Goal: Navigation & Orientation: Find specific page/section

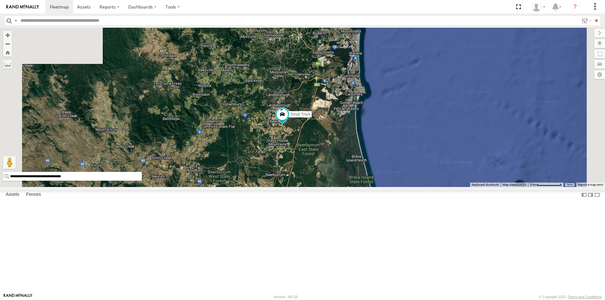
drag, startPoint x: 346, startPoint y: 82, endPoint x: 329, endPoint y: 222, distance: 140.9
click at [329, 187] on div "Small Truck 2" at bounding box center [302, 107] width 605 height 159
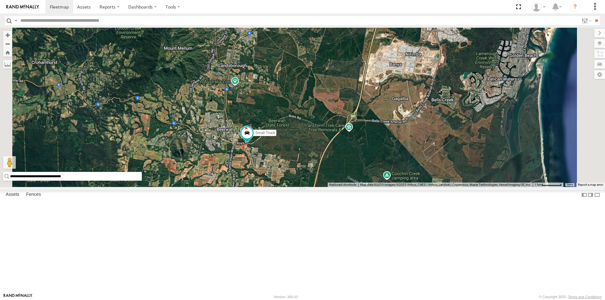
drag, startPoint x: 363, startPoint y: 142, endPoint x: 305, endPoint y: 221, distance: 98.5
click at [305, 187] on div "Small Truck" at bounding box center [302, 107] width 605 height 159
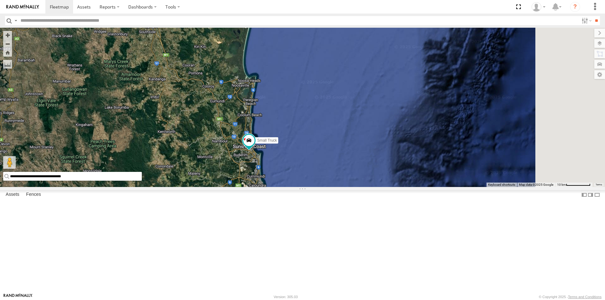
drag, startPoint x: 391, startPoint y: 74, endPoint x: 325, endPoint y: 209, distance: 150.4
click at [325, 187] on div "Small Truck 2" at bounding box center [302, 107] width 605 height 159
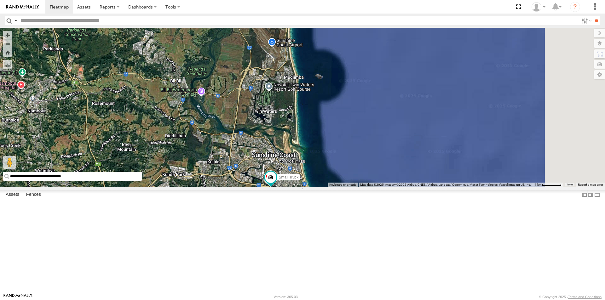
drag, startPoint x: 466, startPoint y: 234, endPoint x: 273, endPoint y: 196, distance: 196.1
click at [273, 187] on div "Small Truck" at bounding box center [302, 107] width 605 height 159
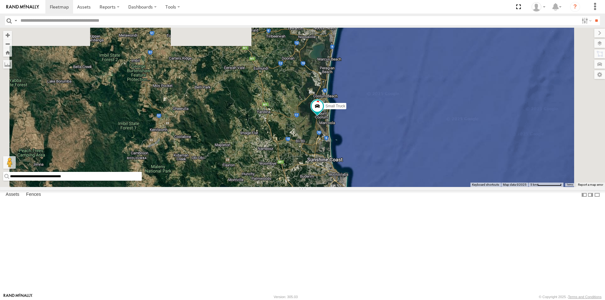
drag, startPoint x: 401, startPoint y: 58, endPoint x: 372, endPoint y: 179, distance: 123.9
click at [372, 179] on div "Small Truck" at bounding box center [302, 107] width 605 height 159
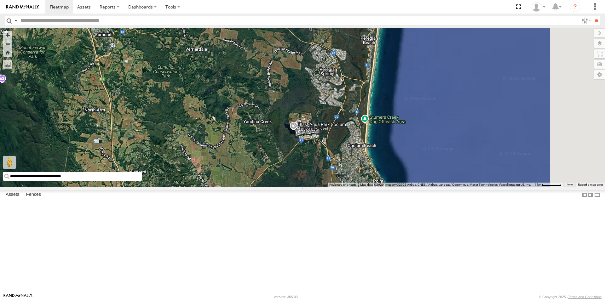
drag, startPoint x: 431, startPoint y: 156, endPoint x: 389, endPoint y: 215, distance: 71.8
click at [389, 187] on div "Small Truck" at bounding box center [302, 107] width 605 height 159
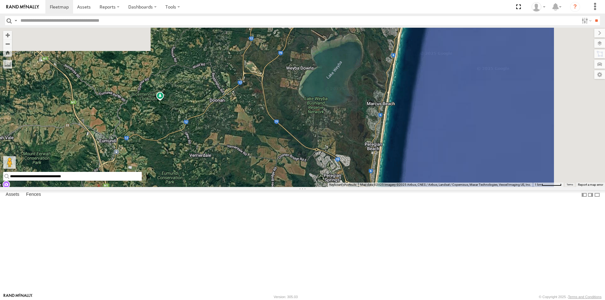
drag, startPoint x: 400, startPoint y: 146, endPoint x: 404, endPoint y: 258, distance: 111.6
click at [404, 187] on div "Small Truck" at bounding box center [302, 107] width 605 height 159
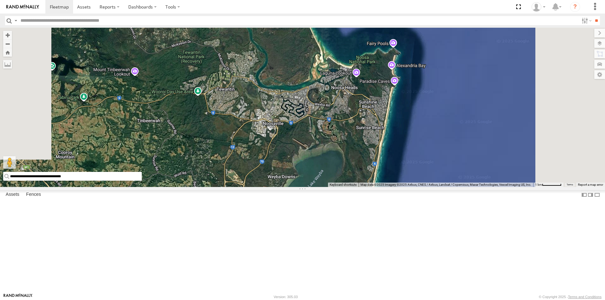
drag, startPoint x: 454, startPoint y: 140, endPoint x: 436, endPoint y: 245, distance: 106.6
click at [436, 187] on div "Small Truck" at bounding box center [302, 107] width 605 height 159
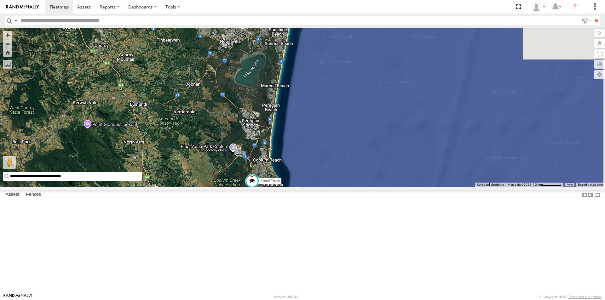
drag, startPoint x: 381, startPoint y: 249, endPoint x: 331, endPoint y: 161, distance: 100.7
click at [331, 161] on div "Small Truck" at bounding box center [302, 107] width 605 height 159
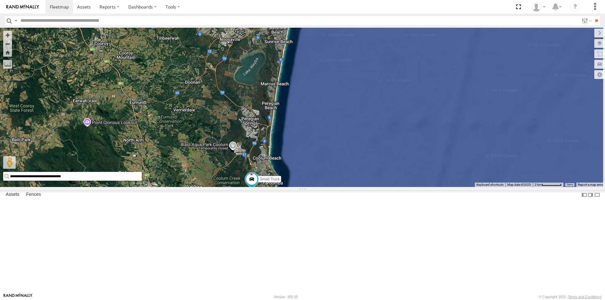
click at [142, 181] on input "**********" at bounding box center [72, 176] width 139 height 9
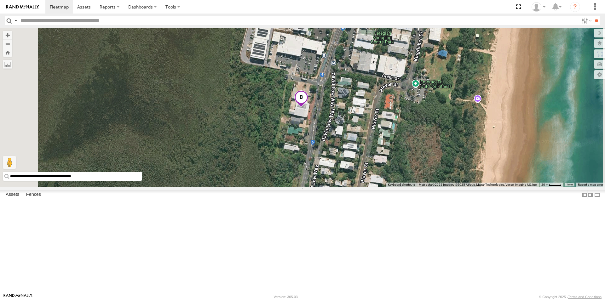
click at [142, 181] on input "**********" at bounding box center [72, 176] width 139 height 9
drag, startPoint x: 250, startPoint y: 284, endPoint x: 156, endPoint y: 286, distance: 93.6
click at [156, 286] on main "**********" at bounding box center [302, 161] width 605 height 266
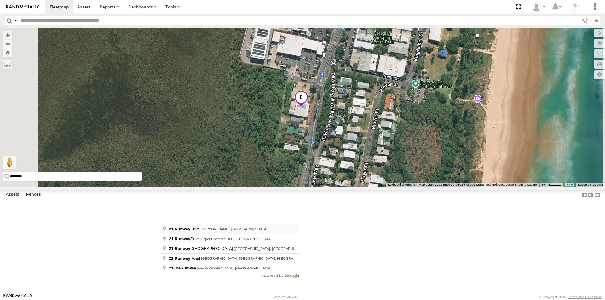
type input "**********"
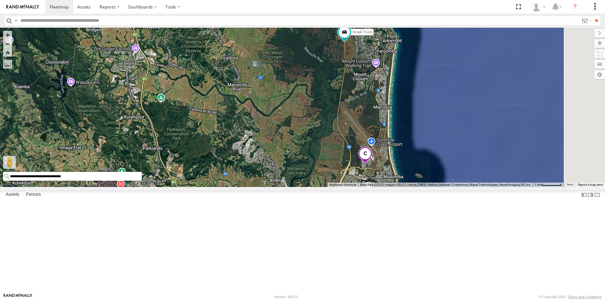
click at [0, 0] on span at bounding box center [0, 0] width 0 height 0
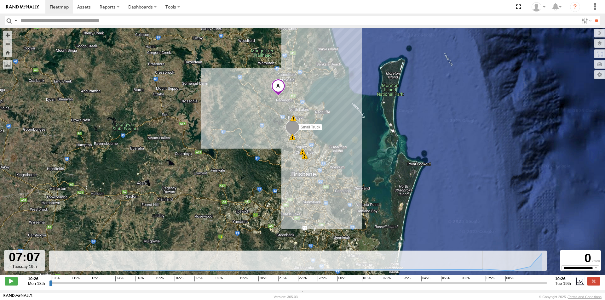
drag, startPoint x: 50, startPoint y: 287, endPoint x: 477, endPoint y: 293, distance: 426.8
click at [477, 286] on input "range" at bounding box center [298, 283] width 498 height 6
drag, startPoint x: 476, startPoint y: 287, endPoint x: 510, endPoint y: 289, distance: 34.1
click at [510, 286] on input "range" at bounding box center [298, 283] width 498 height 6
click at [465, 223] on div "Small Truck 10:27 Mon 10:40 Mon 10:57 Mon 07:53 Tue 09:38 Tue 09:56 Tue" at bounding box center [302, 155] width 605 height 254
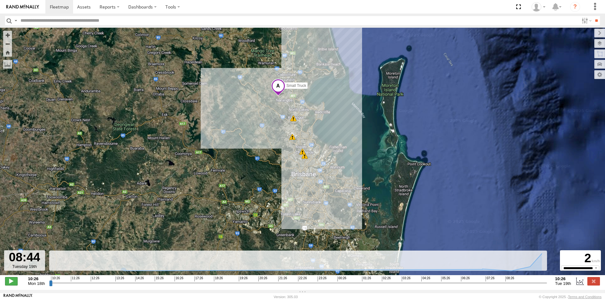
click at [12, 284] on span at bounding box center [11, 281] width 13 height 8
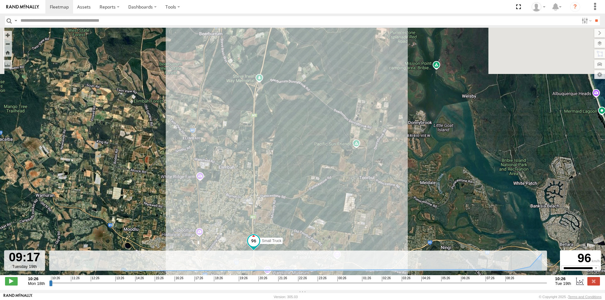
drag, startPoint x: 308, startPoint y: 61, endPoint x: 273, endPoint y: 212, distance: 154.5
click at [273, 212] on div "Small Truck 10:27 Mon 10:40 Mon 10:57 Mon 07:53 Tue 09:38 Tue 09:56 Tue" at bounding box center [302, 155] width 605 height 254
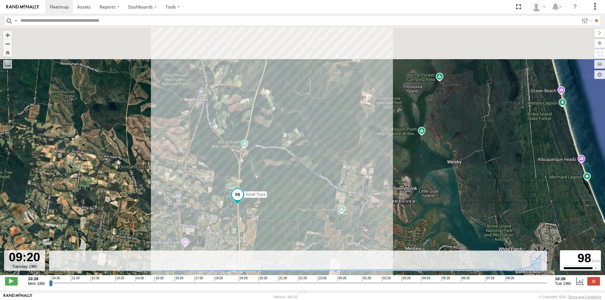
drag, startPoint x: 357, startPoint y: 72, endPoint x: 289, endPoint y: 245, distance: 185.9
click at [289, 245] on div "Small Truck 10:27 Mon 10:40 Mon 10:57 Mon 07:53 Tue 09:38 Tue 09:56 Tue" at bounding box center [302, 155] width 605 height 254
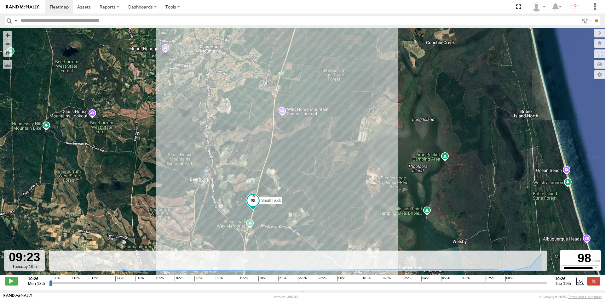
drag, startPoint x: 328, startPoint y: 103, endPoint x: 273, endPoint y: 266, distance: 172.1
click at [273, 266] on div "**********" at bounding box center [302, 159] width 605 height 263
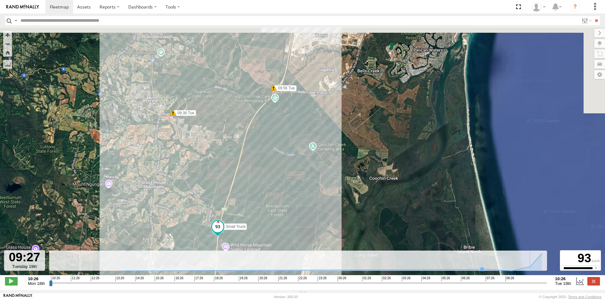
drag, startPoint x: 411, startPoint y: 72, endPoint x: 292, endPoint y: 285, distance: 243.1
click at [292, 285] on div "**********" at bounding box center [302, 159] width 605 height 263
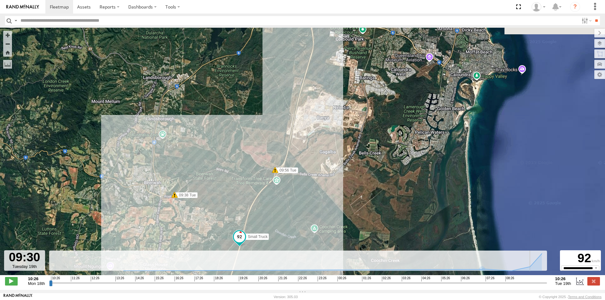
drag, startPoint x: 443, startPoint y: 58, endPoint x: 360, endPoint y: 223, distance: 185.1
click at [360, 223] on div "Small Truck 10:27 Mon 10:40 Mon 10:57 Mon 07:53 Tue 09:38 Tue 09:56 Tue" at bounding box center [302, 155] width 605 height 254
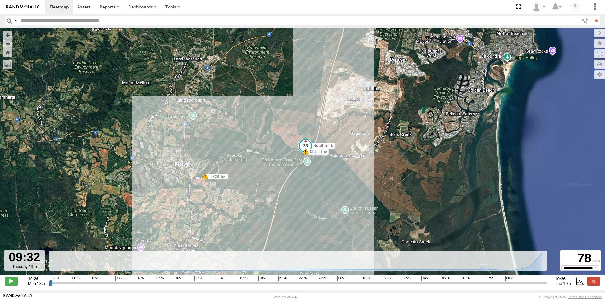
drag, startPoint x: 394, startPoint y: 85, endPoint x: 357, endPoint y: 209, distance: 129.6
click at [357, 209] on div "Small Truck 10:27 Mon 10:40 Mon 10:57 Mon 07:53 Tue 09:38 Tue 09:56 Tue" at bounding box center [302, 155] width 605 height 254
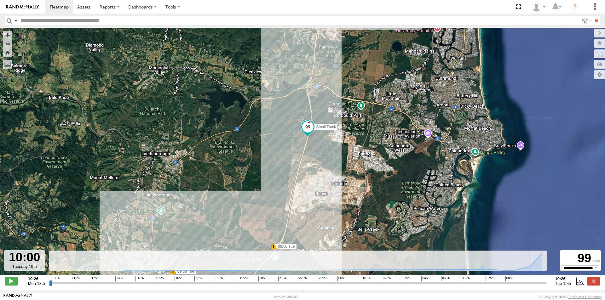
drag, startPoint x: 397, startPoint y: 45, endPoint x: 338, endPoint y: 191, distance: 158.0
click at [338, 191] on div "Small Truck 10:27 Mon 10:40 Mon 10:57 Mon 07:53 Tue 09:38 Tue 09:56 Tue" at bounding box center [302, 155] width 605 height 254
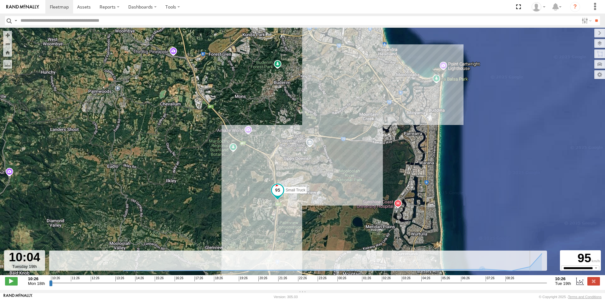
drag, startPoint x: 379, startPoint y: 48, endPoint x: 350, endPoint y: 135, distance: 91.4
click at [350, 135] on div "Small Truck 10:27 Mon 10:40 Mon 10:57 Mon 07:53 Tue 09:38 Tue 09:56 Tue" at bounding box center [302, 155] width 605 height 254
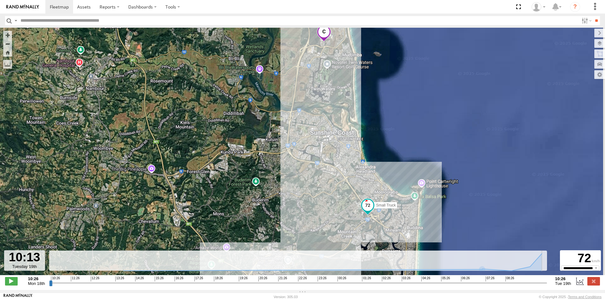
drag, startPoint x: 308, startPoint y: 77, endPoint x: 286, endPoint y: 195, distance: 119.6
click at [286, 195] on div "Small Truck 10:27 Mon 10:40 Mon 10:57 Mon 07:53 Tue 09:38 Tue 09:56 Tue" at bounding box center [302, 155] width 605 height 254
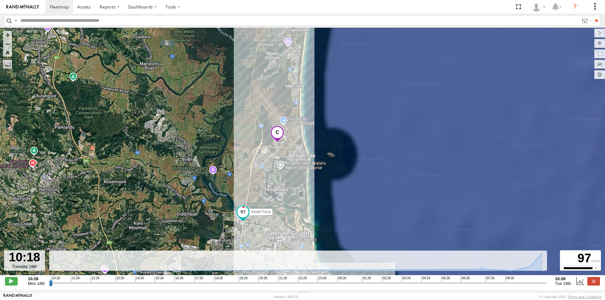
drag, startPoint x: 279, startPoint y: 87, endPoint x: 227, endPoint y: 200, distance: 124.7
click at [227, 200] on div "Small Truck 10:27 Mon 10:40 Mon 10:57 Mon 07:53 Tue 09:38 Tue 09:56 Tue" at bounding box center [302, 155] width 605 height 254
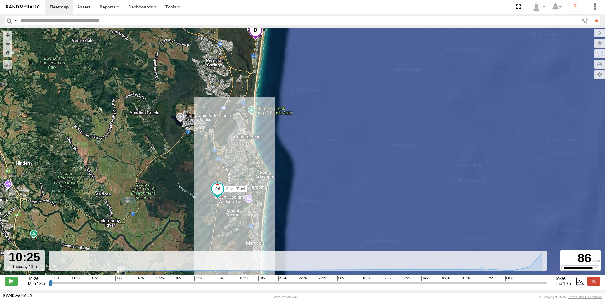
drag, startPoint x: 289, startPoint y: 49, endPoint x: 256, endPoint y: 193, distance: 147.1
click at [256, 193] on div "Small Truck 10:27 Mon 10:40 Mon 10:57 Mon 07:53 Tue 09:38 Tue 09:56 Tue" at bounding box center [302, 155] width 605 height 254
type input "**********"
click at [307, 217] on div "Small Truck 10:27 Mon 10:40 Mon 10:57 Mon 07:53 Tue 09:38 Tue 09:56 Tue" at bounding box center [302, 155] width 605 height 254
click at [218, 171] on span at bounding box center [216, 168] width 11 height 11
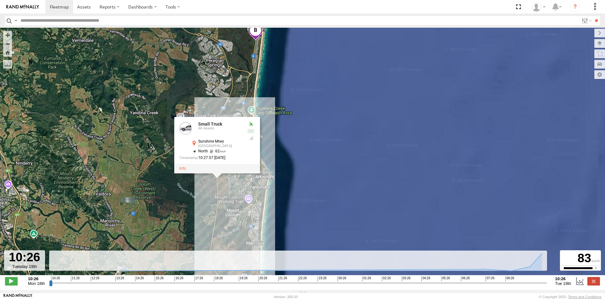
click at [311, 157] on div "Small Truck 10:27 Mon 10:40 Mon 10:57 Mon 07:53 Tue 09:38 Tue 09:56 Tue Small T…" at bounding box center [302, 155] width 605 height 254
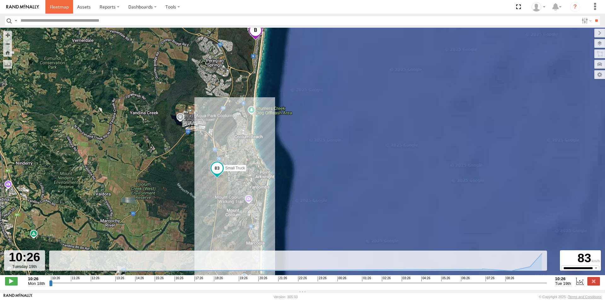
click at [61, 7] on span at bounding box center [59, 7] width 19 height 6
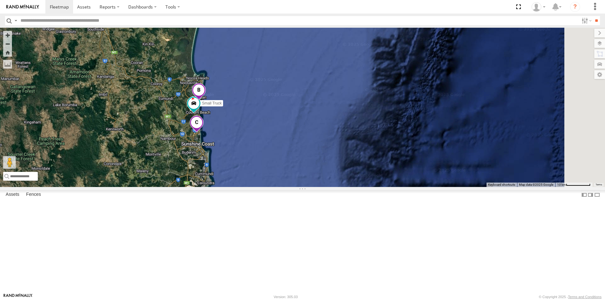
drag, startPoint x: 394, startPoint y: 91, endPoint x: 274, endPoint y: 200, distance: 162.2
click at [274, 187] on div "2 Small Truck" at bounding box center [302, 107] width 605 height 159
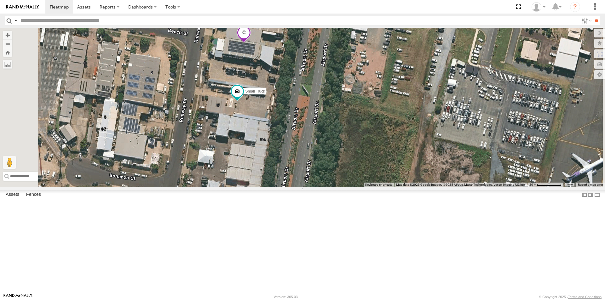
click at [0, 0] on link at bounding box center [0, 0] width 0 height 0
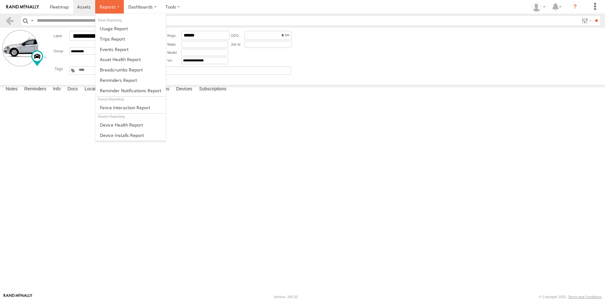
click at [114, 7] on span at bounding box center [108, 7] width 16 height 6
click at [115, 48] on span at bounding box center [114, 49] width 29 height 6
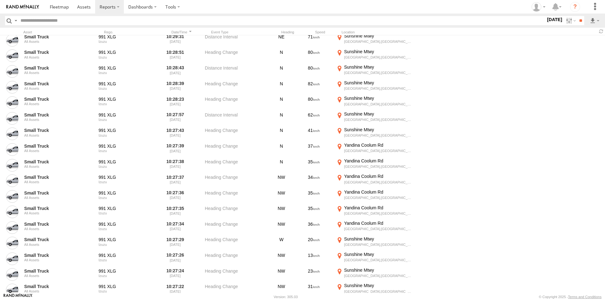
scroll to position [3782, 0]
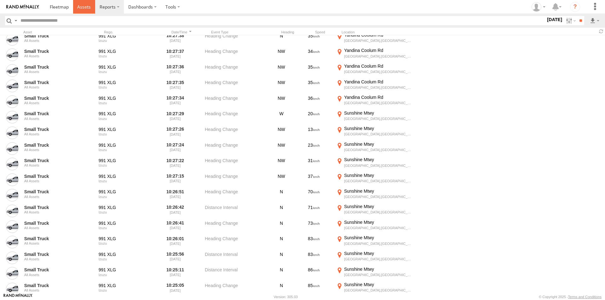
click at [83, 6] on span at bounding box center [84, 7] width 14 height 6
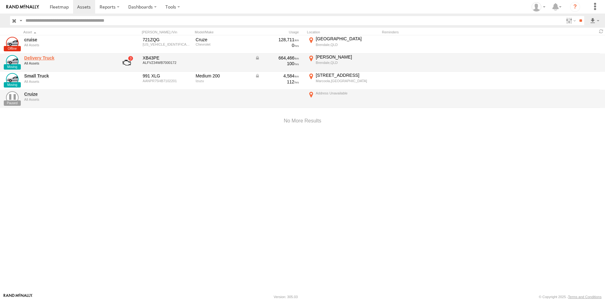
click at [37, 57] on link "Delivery Truck" at bounding box center [67, 58] width 86 height 6
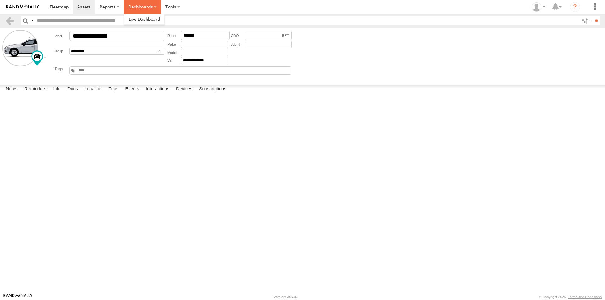
click at [154, 6] on label "Dashboards" at bounding box center [142, 7] width 37 height 14
click at [177, 7] on label at bounding box center [172, 7] width 23 height 14
click at [195, 7] on section "Dashboards ?" at bounding box center [324, 7] width 558 height 14
click at [57, 6] on span at bounding box center [59, 7] width 19 height 6
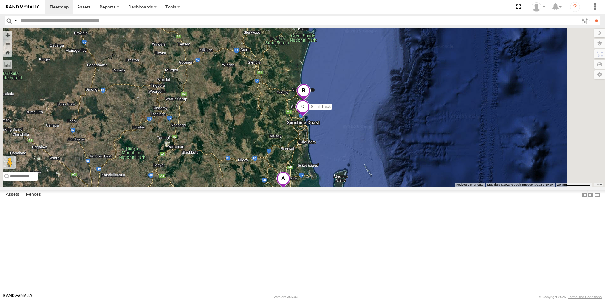
click at [0, 0] on div "Delivery Truck" at bounding box center [0, 0] width 0 height 0
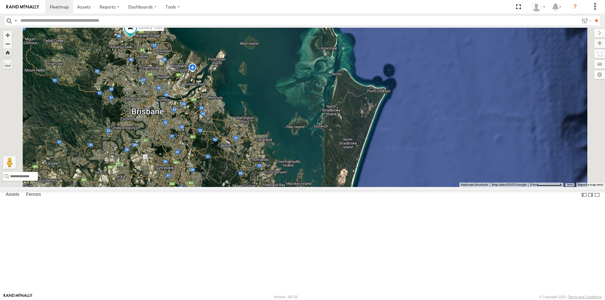
drag, startPoint x: 209, startPoint y: 96, endPoint x: 231, endPoint y: 185, distance: 90.9
click at [231, 185] on div "Delivery Truck" at bounding box center [302, 107] width 605 height 159
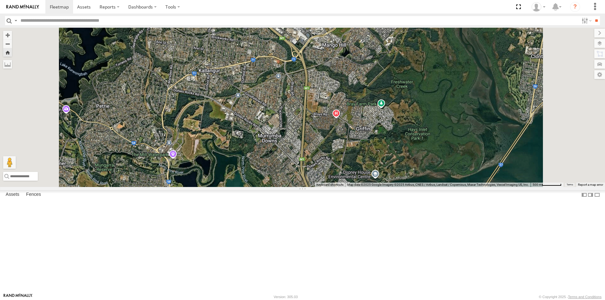
drag, startPoint x: 288, startPoint y: 76, endPoint x: 290, endPoint y: 219, distance: 143.4
click at [299, 187] on div "Delivery Truck" at bounding box center [302, 107] width 605 height 159
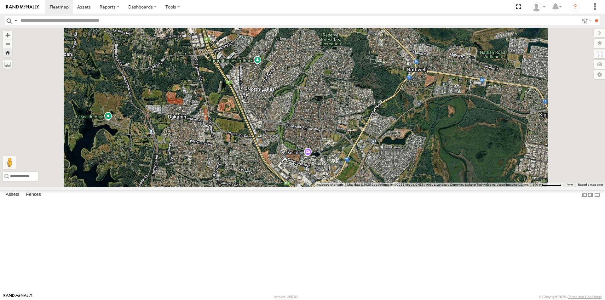
drag, startPoint x: 298, startPoint y: 89, endPoint x: 303, endPoint y: 235, distance: 146.3
click at [303, 187] on div "Delivery Truck" at bounding box center [302, 107] width 605 height 159
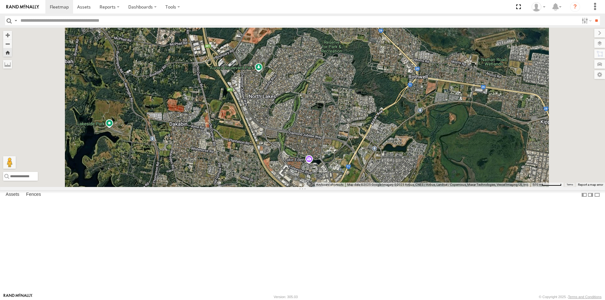
click at [0, 0] on div "Small Truck" at bounding box center [0, 0] width 0 height 0
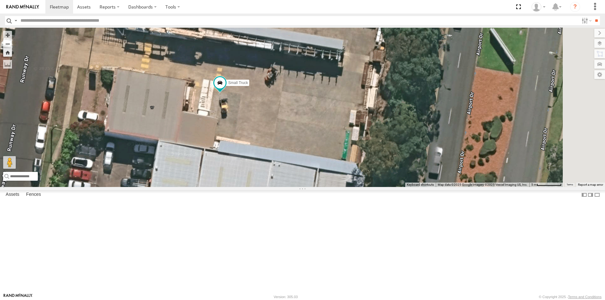
drag, startPoint x: 511, startPoint y: 67, endPoint x: 349, endPoint y: 181, distance: 198.7
click at [349, 181] on div "Small Truck" at bounding box center [302, 107] width 605 height 159
